Goal: Task Accomplishment & Management: Use online tool/utility

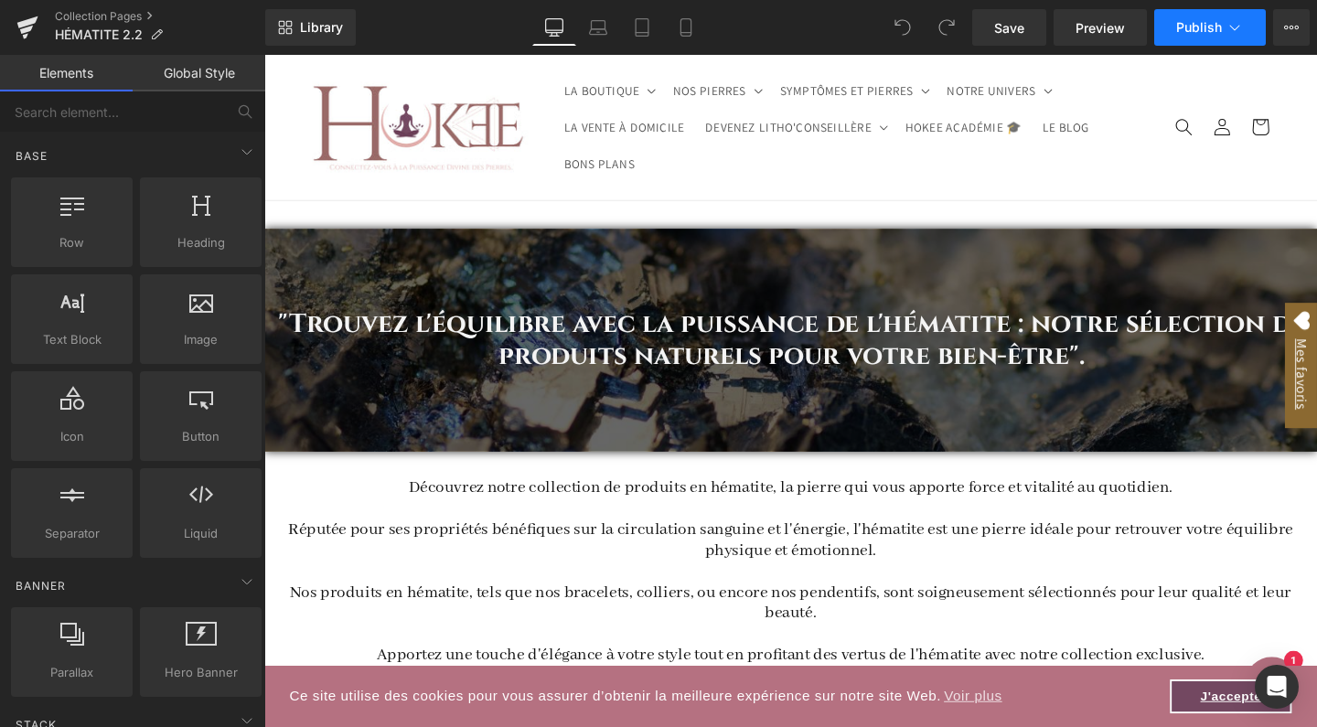
click at [1232, 27] on icon at bounding box center [1234, 27] width 18 height 18
click at [1296, 36] on button "View Live Page View with current Template Save Template to Library Schedule Pub…" at bounding box center [1291, 27] width 37 height 37
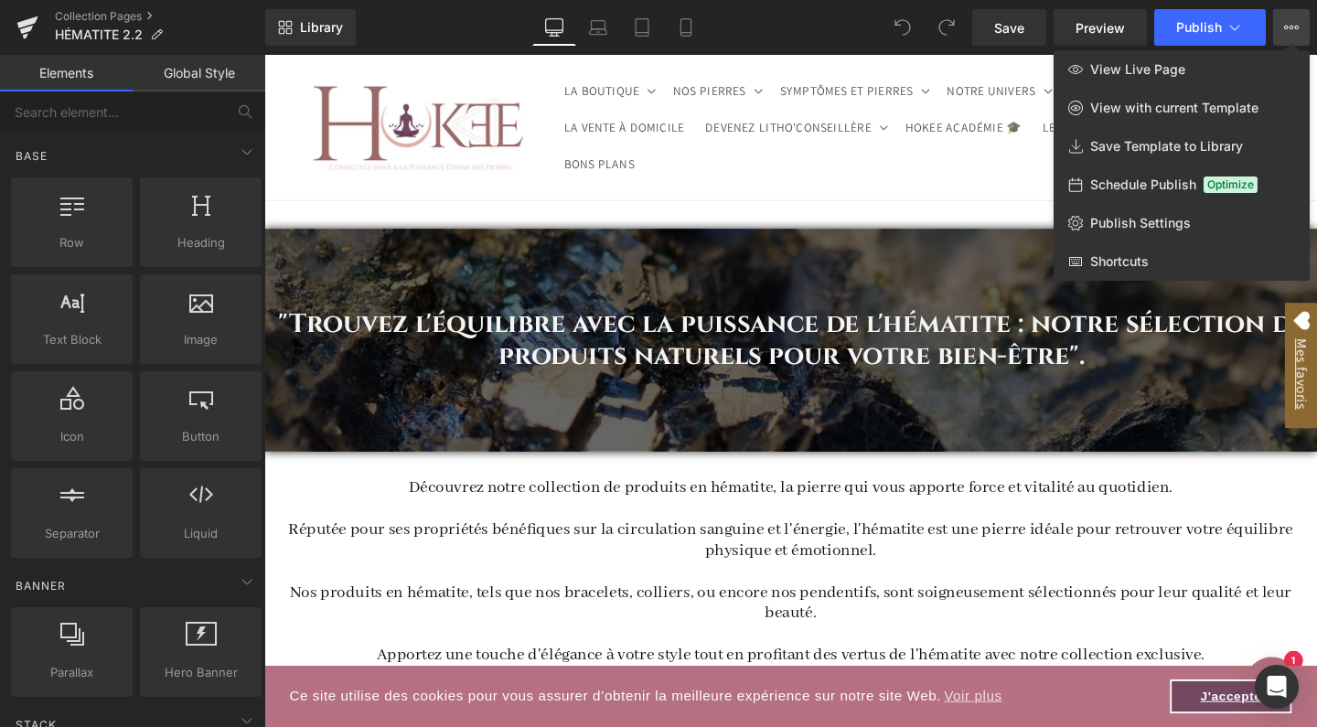
click at [989, 218] on div at bounding box center [790, 391] width 1052 height 672
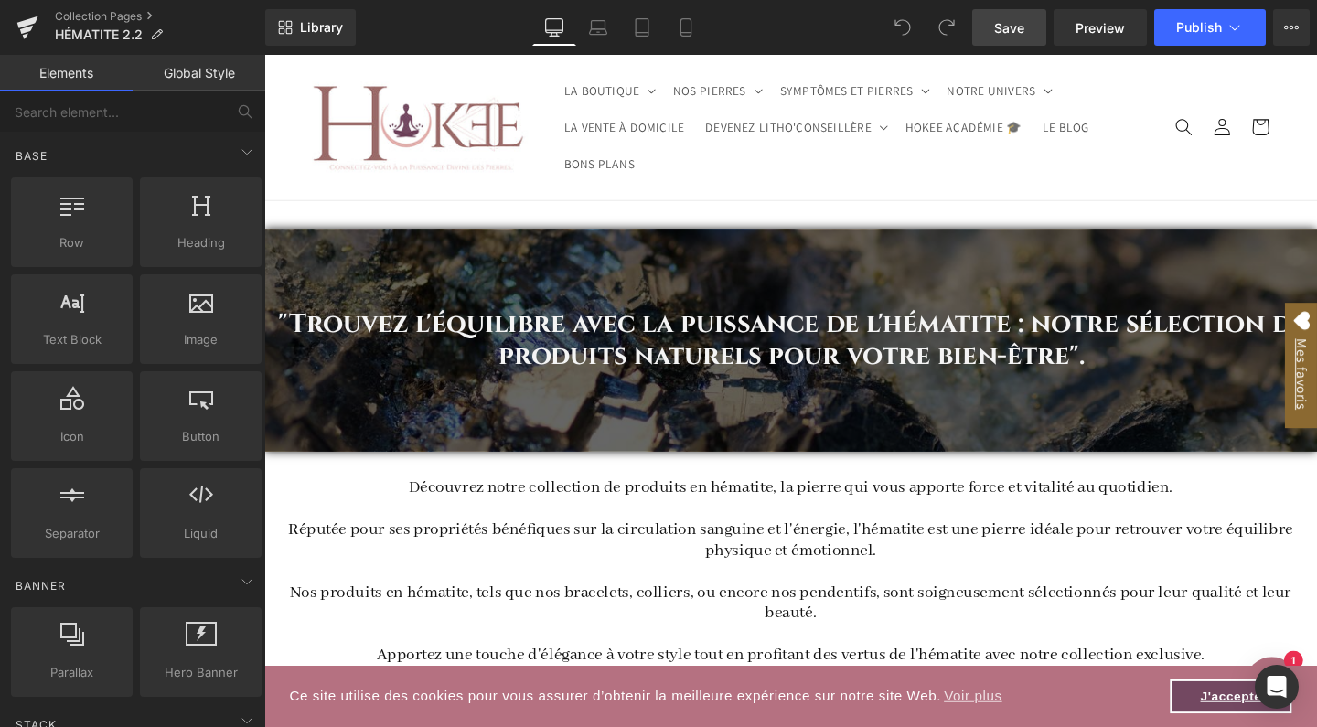
click at [1028, 37] on link "Save" at bounding box center [1009, 27] width 74 height 37
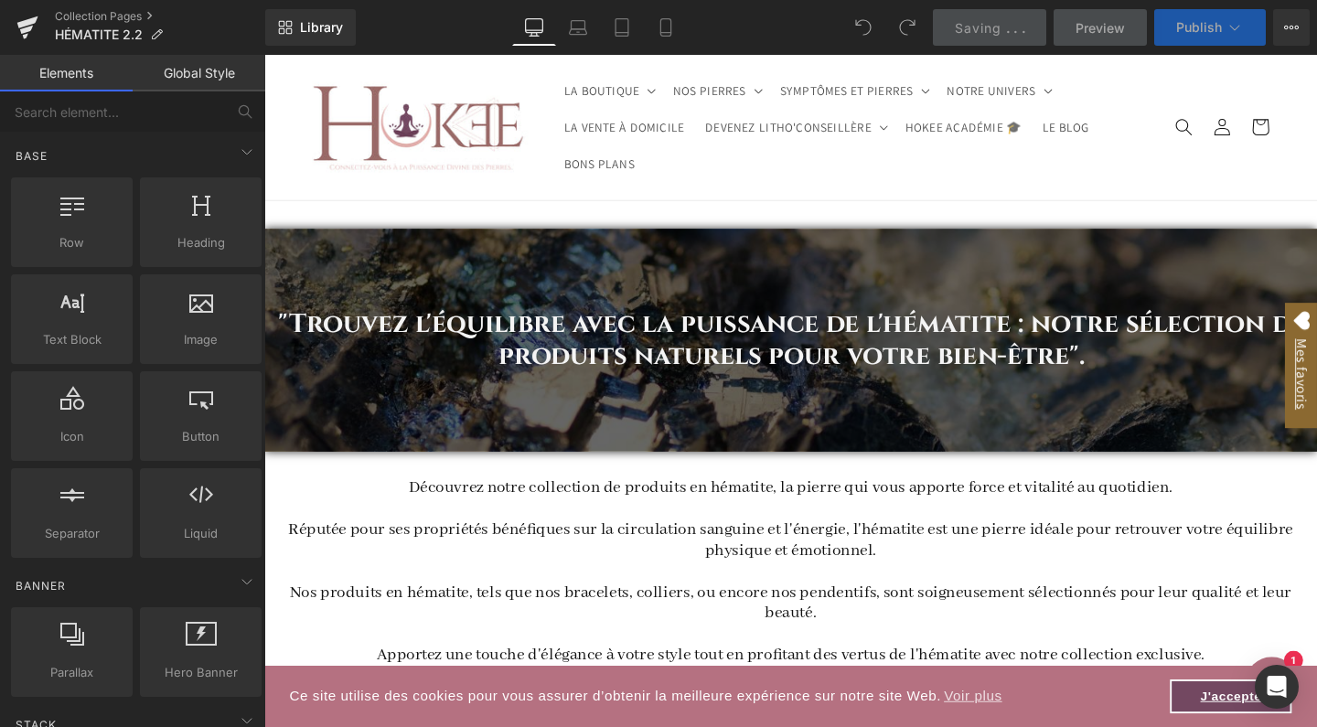
click at [1225, 22] on icon at bounding box center [1234, 27] width 18 height 18
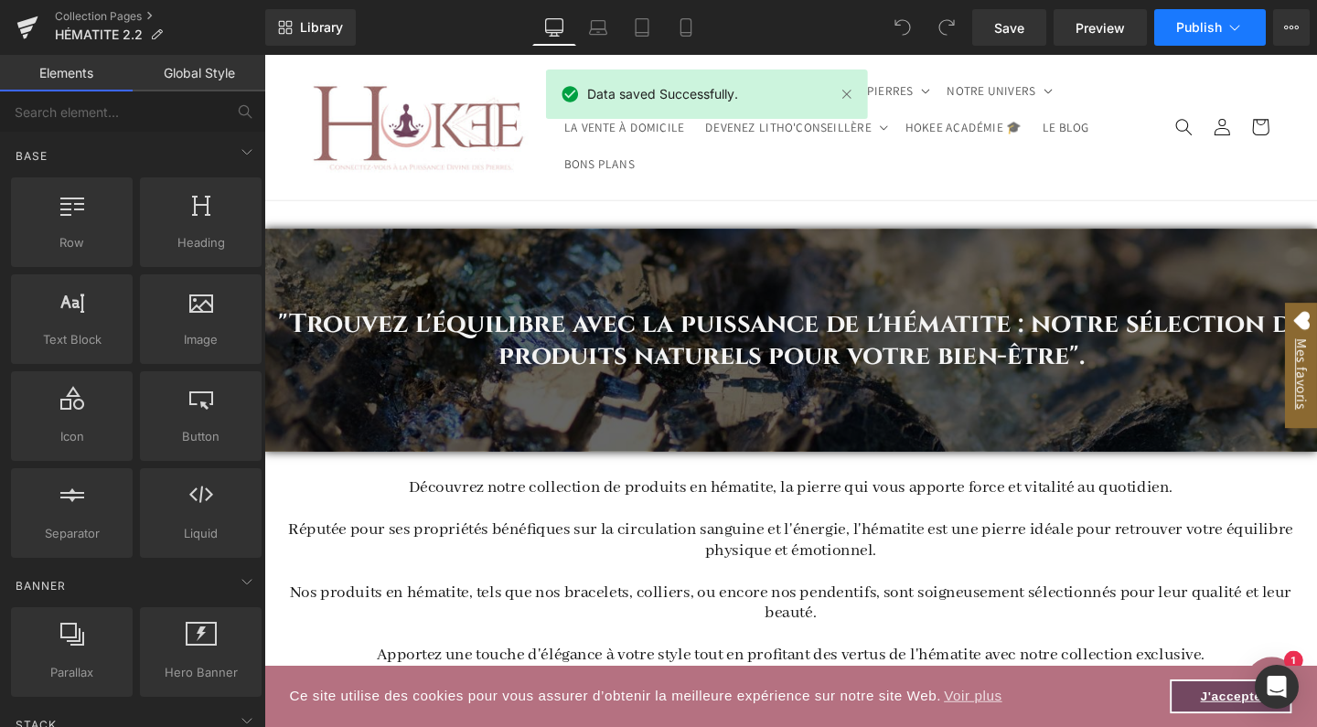
click at [1224, 37] on button "Publish" at bounding box center [1210, 27] width 112 height 37
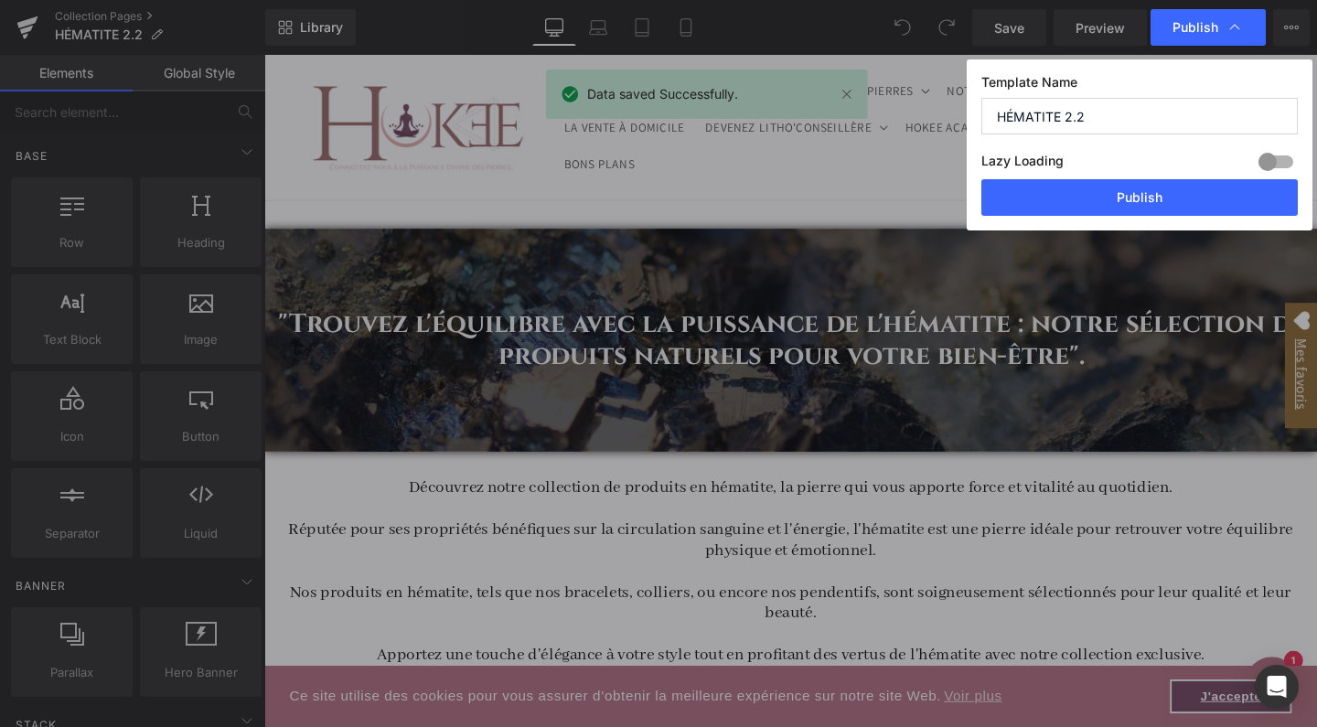
click at [1292, 160] on div at bounding box center [1275, 161] width 44 height 29
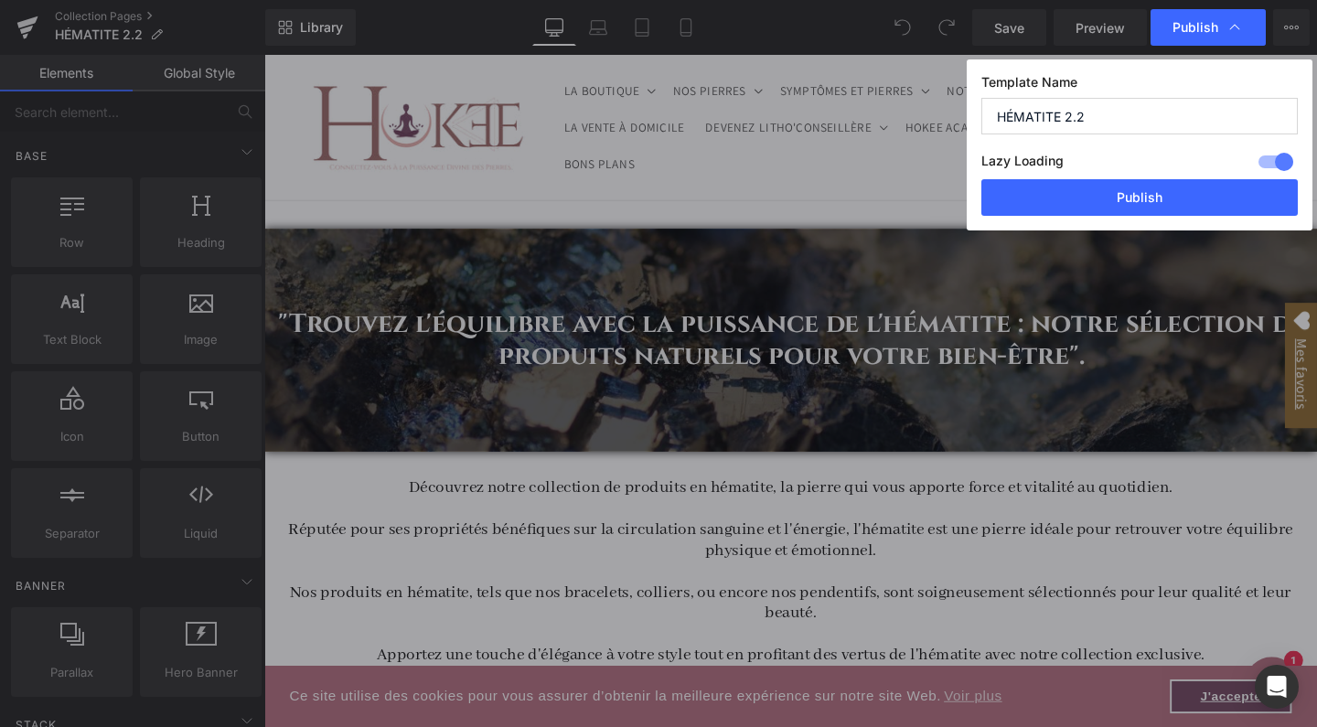
click at [1265, 160] on div at bounding box center [1275, 161] width 44 height 29
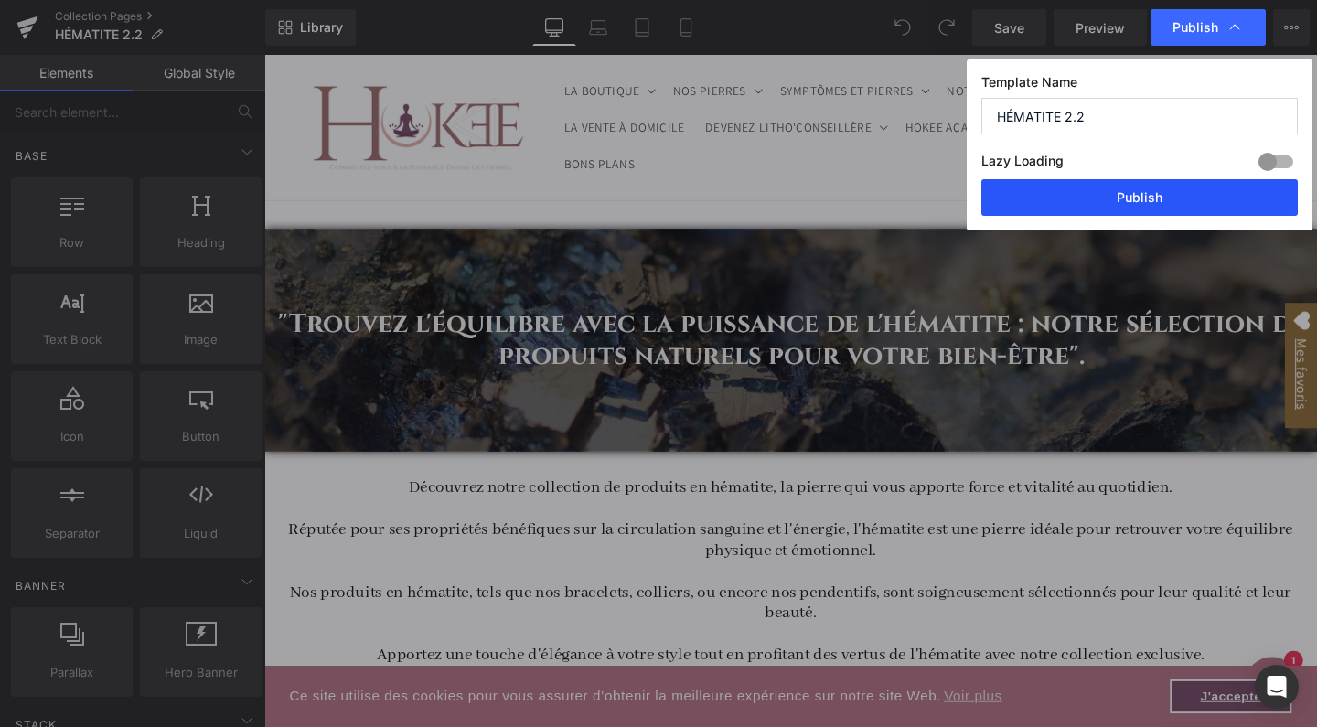
click at [1200, 204] on button "Publish" at bounding box center [1139, 197] width 316 height 37
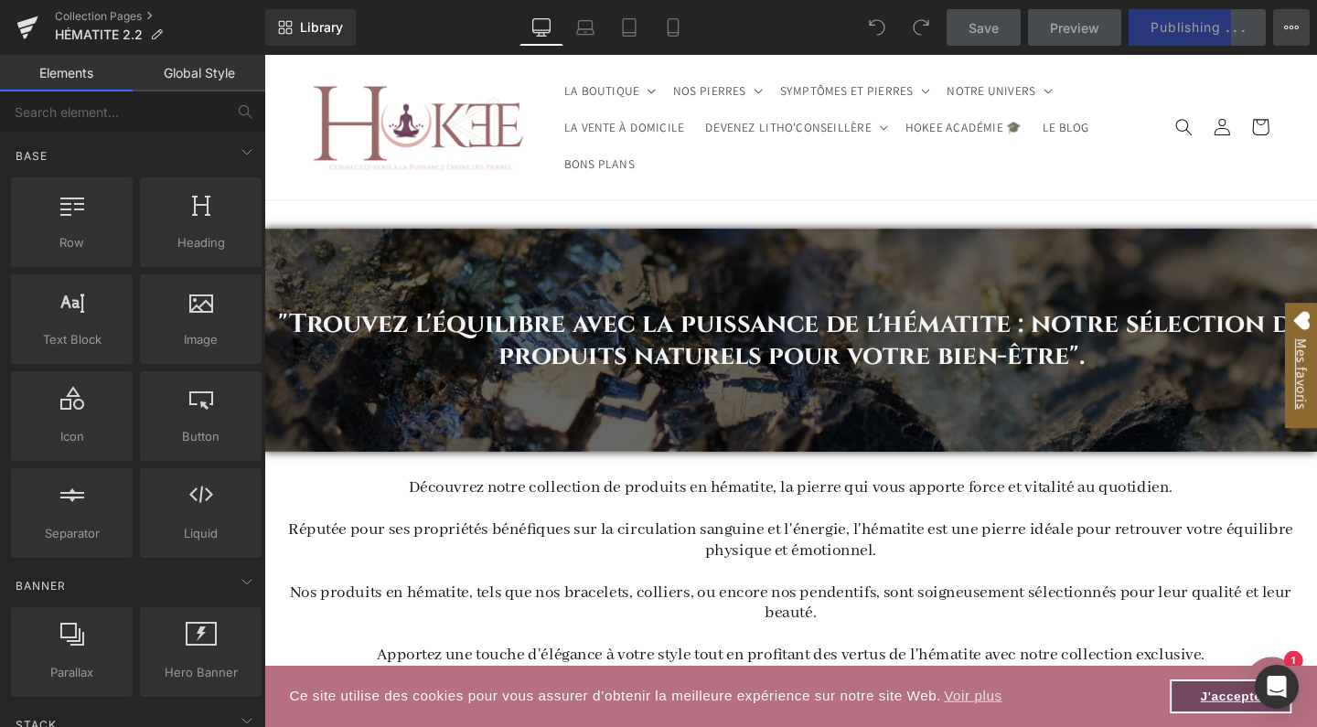
click at [1289, 37] on button "View Live Page View with current Template Save Template to Library Schedule Pub…" at bounding box center [1291, 27] width 37 height 37
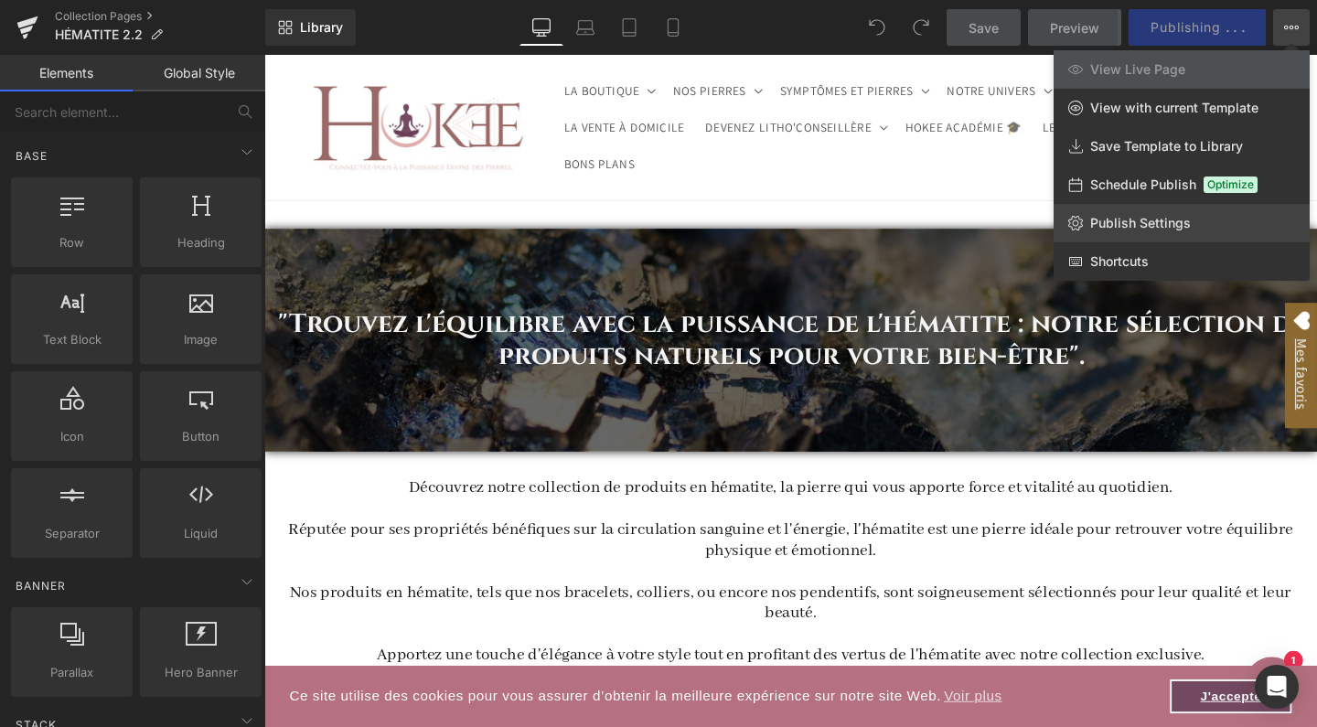
click at [1176, 219] on span "Publish Settings" at bounding box center [1140, 223] width 101 height 16
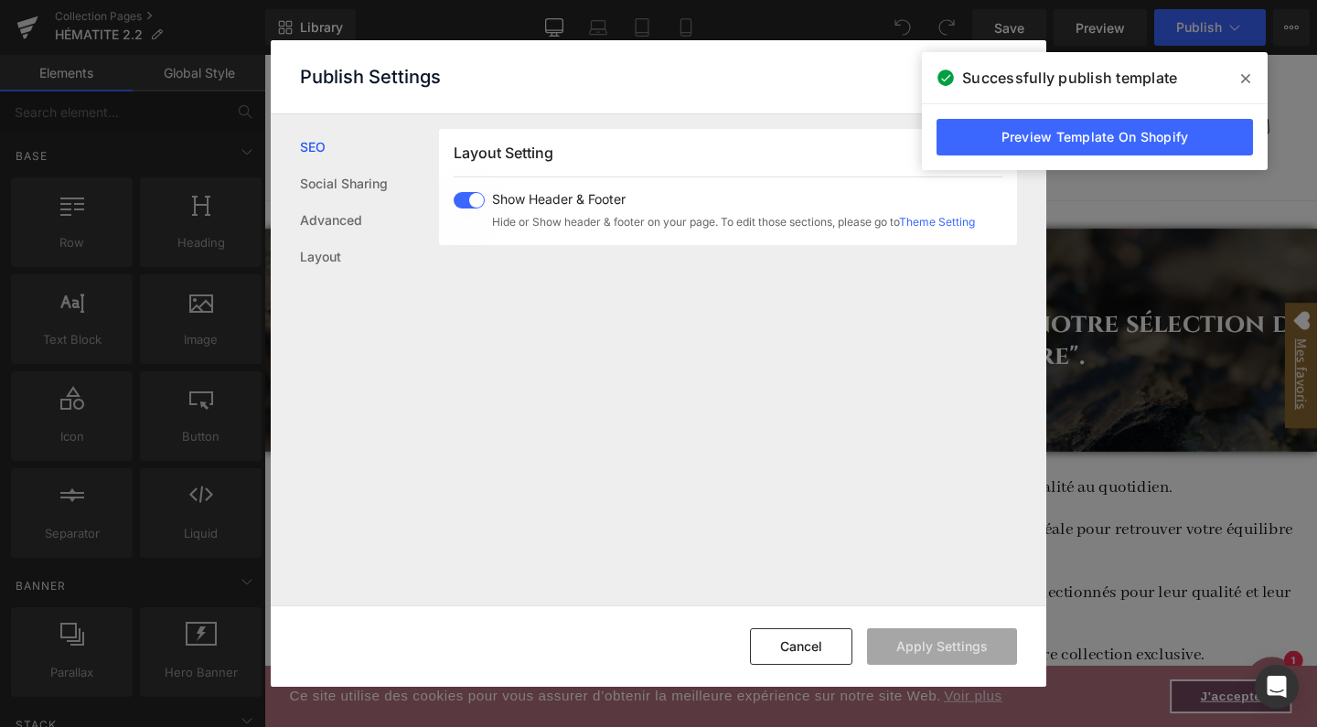
scroll to position [453, 0]
click at [362, 181] on link "Social Sharing" at bounding box center [369, 183] width 139 height 37
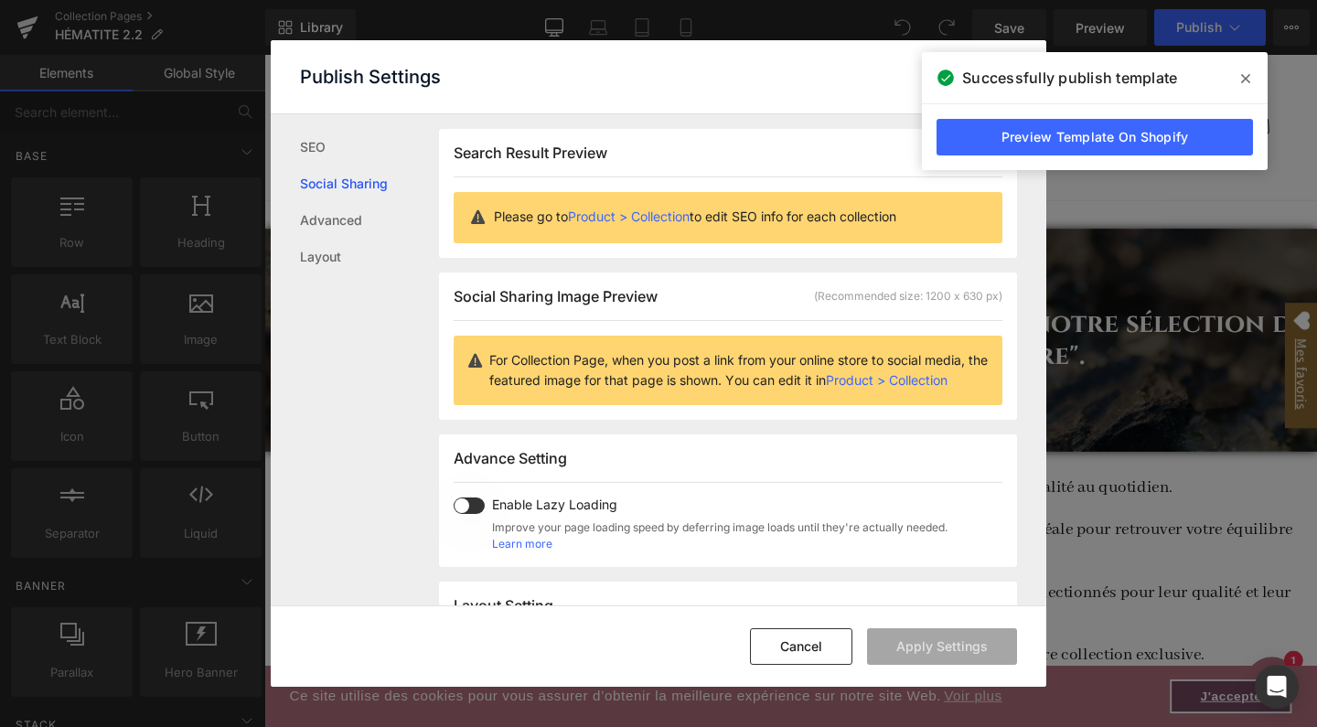
scroll to position [0, 0]
click at [357, 216] on link "Advanced" at bounding box center [369, 220] width 139 height 37
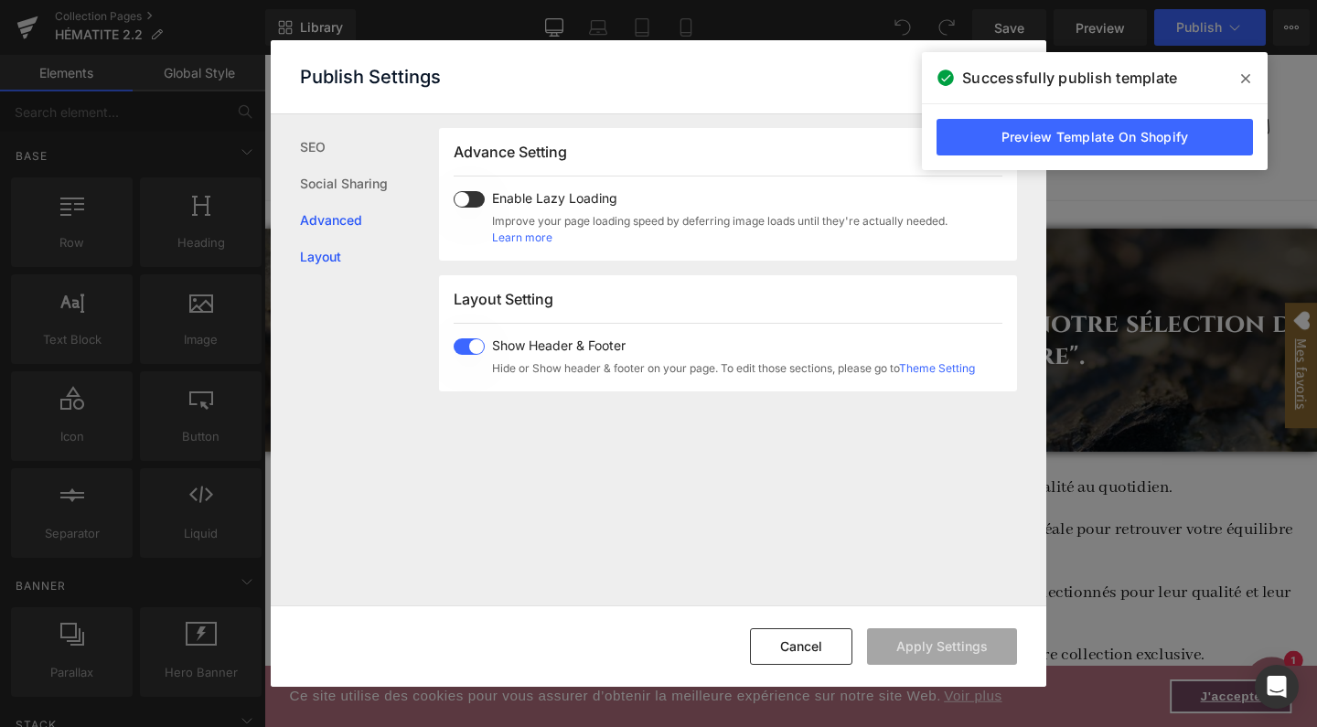
click at [327, 256] on link "Layout" at bounding box center [369, 257] width 139 height 37
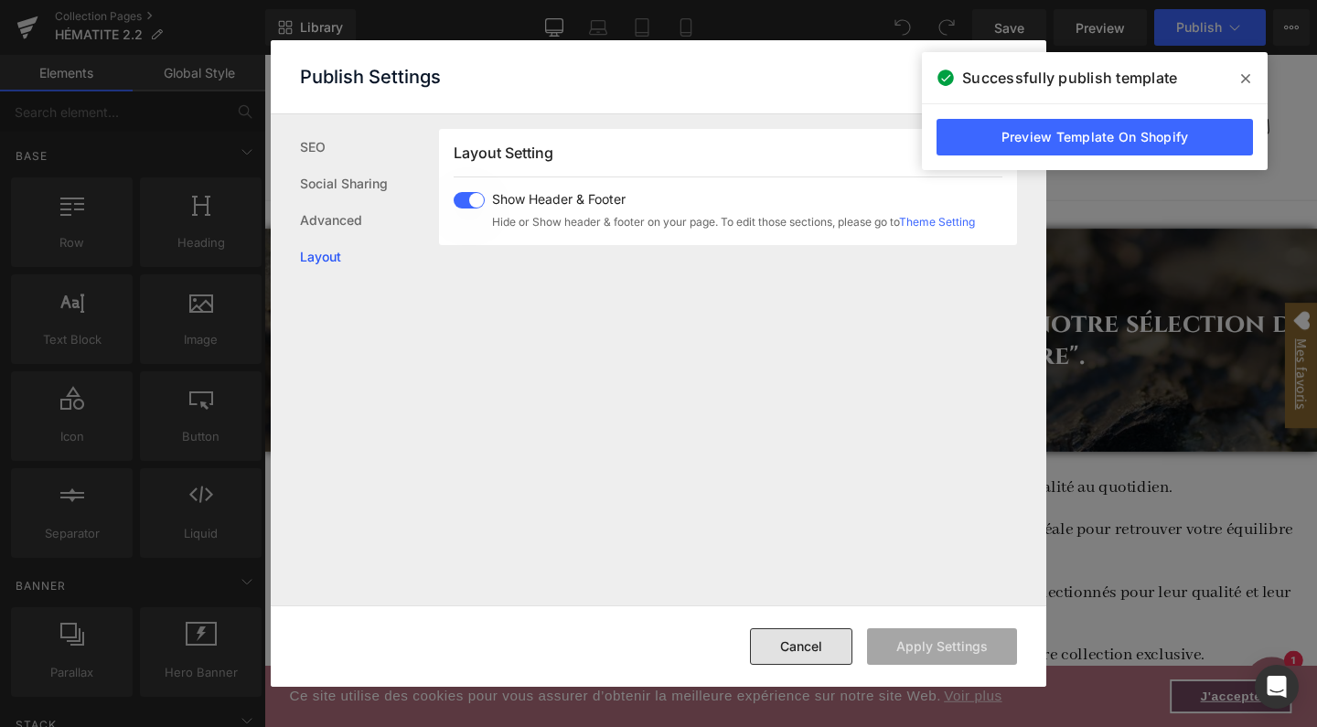
drag, startPoint x: 816, startPoint y: 654, endPoint x: 581, endPoint y: 630, distance: 237.1
click at [816, 654] on button "Cancel" at bounding box center [801, 646] width 102 height 37
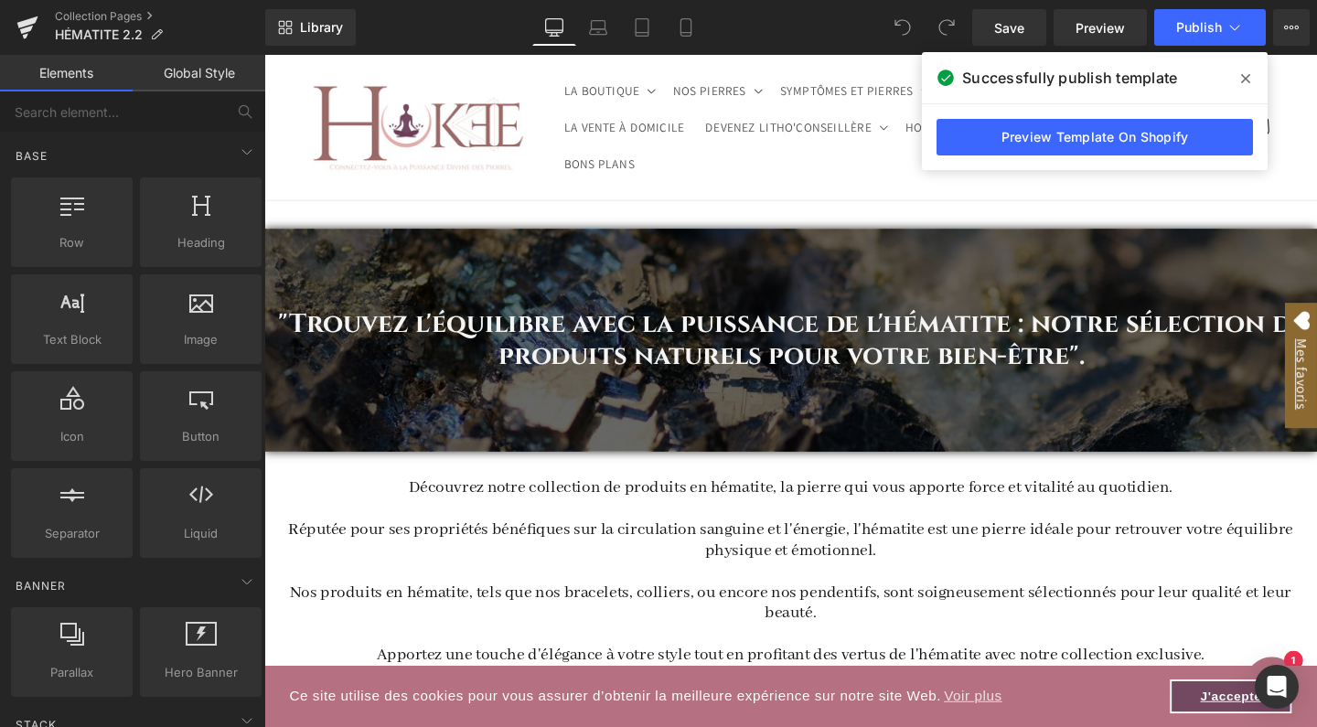
click at [1094, 191] on header "LA BOUTIQUE LA BOUTIQUE NOUVEAUTÉS NOS BIJOUX" at bounding box center [817, 131] width 1097 height 153
click at [1029, 135] on link "Preview Template On Shopify" at bounding box center [1094, 137] width 316 height 37
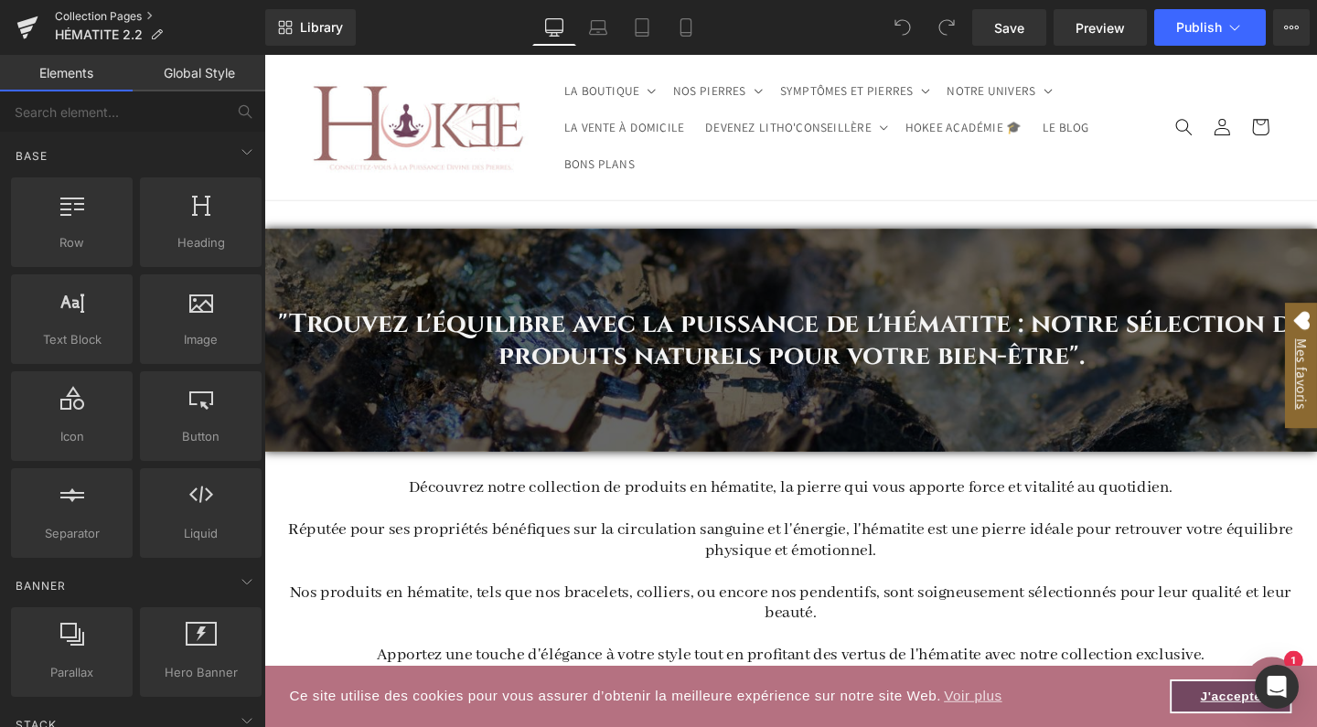
click at [72, 15] on link "Collection Pages" at bounding box center [160, 16] width 210 height 15
click at [91, 16] on link "Collection Pages" at bounding box center [160, 16] width 210 height 15
